Goal: Information Seeking & Learning: Learn about a topic

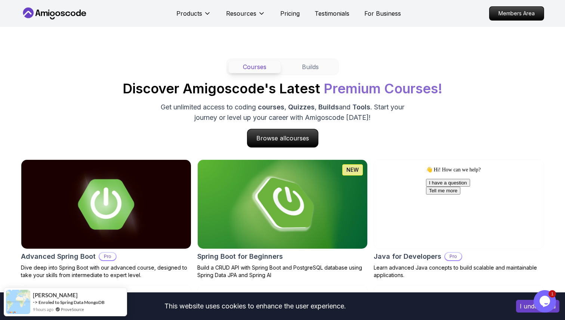
scroll to position [673, 0]
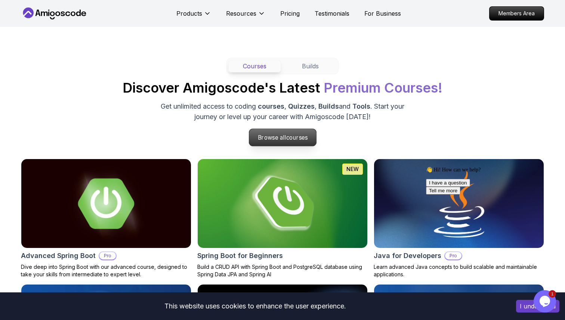
click at [292, 135] on span "courses" at bounding box center [297, 137] width 22 height 7
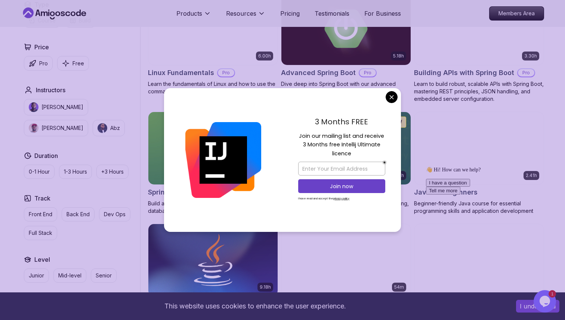
scroll to position [245, 0]
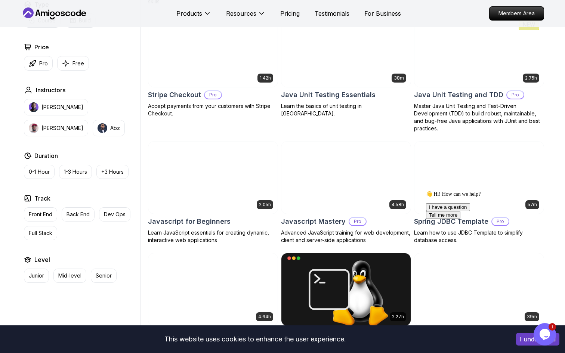
scroll to position [1270, 0]
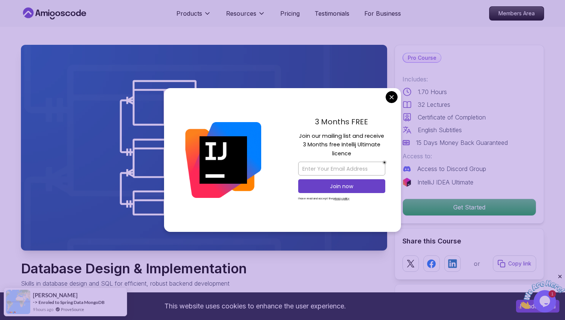
click at [398, 94] on div "3 Months FREE Join our mailing list and receive 3 Months free Intellij Ultimate…" at bounding box center [341, 160] width 118 height 144
